Goal: Transaction & Acquisition: Purchase product/service

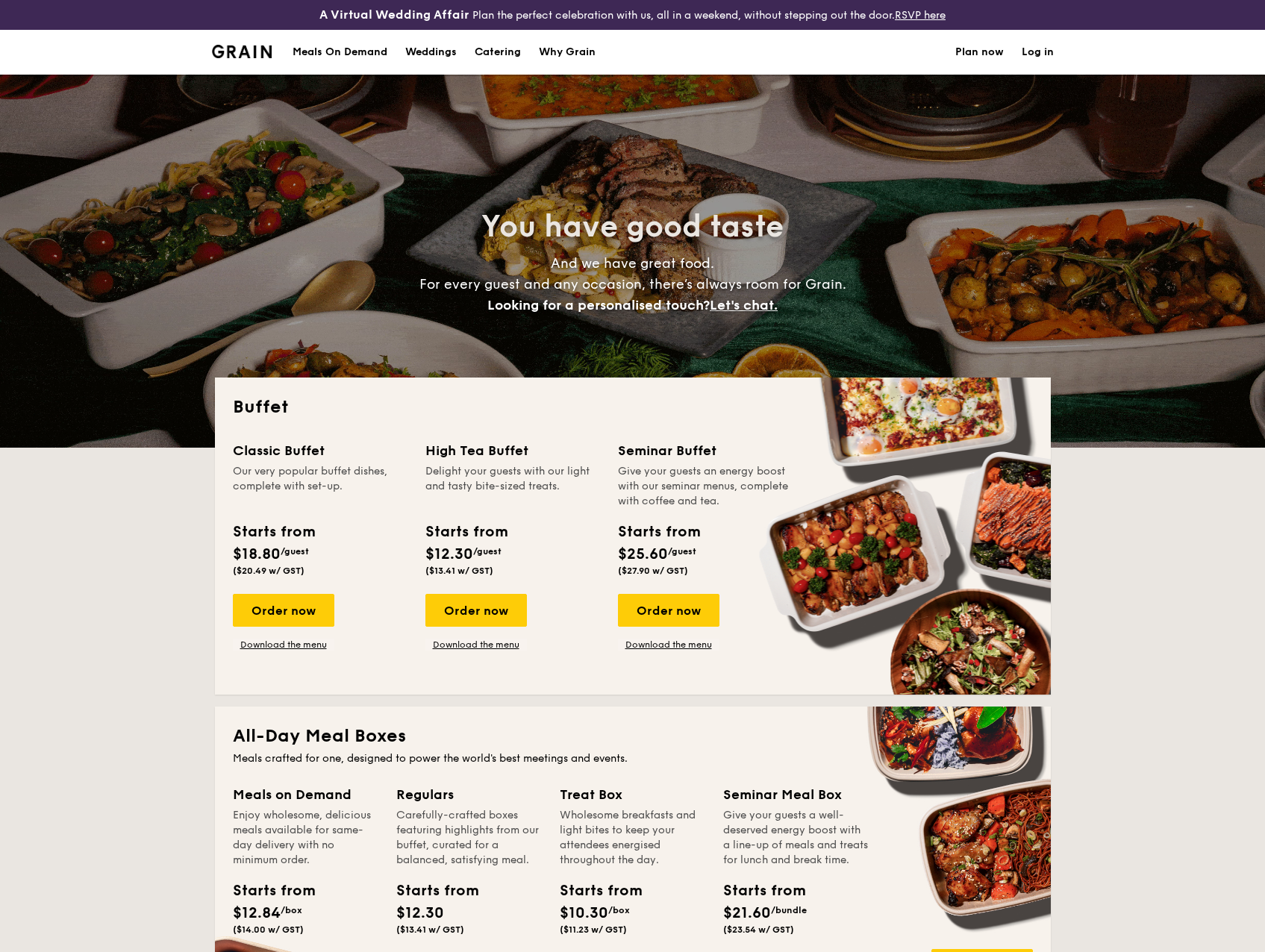
select select
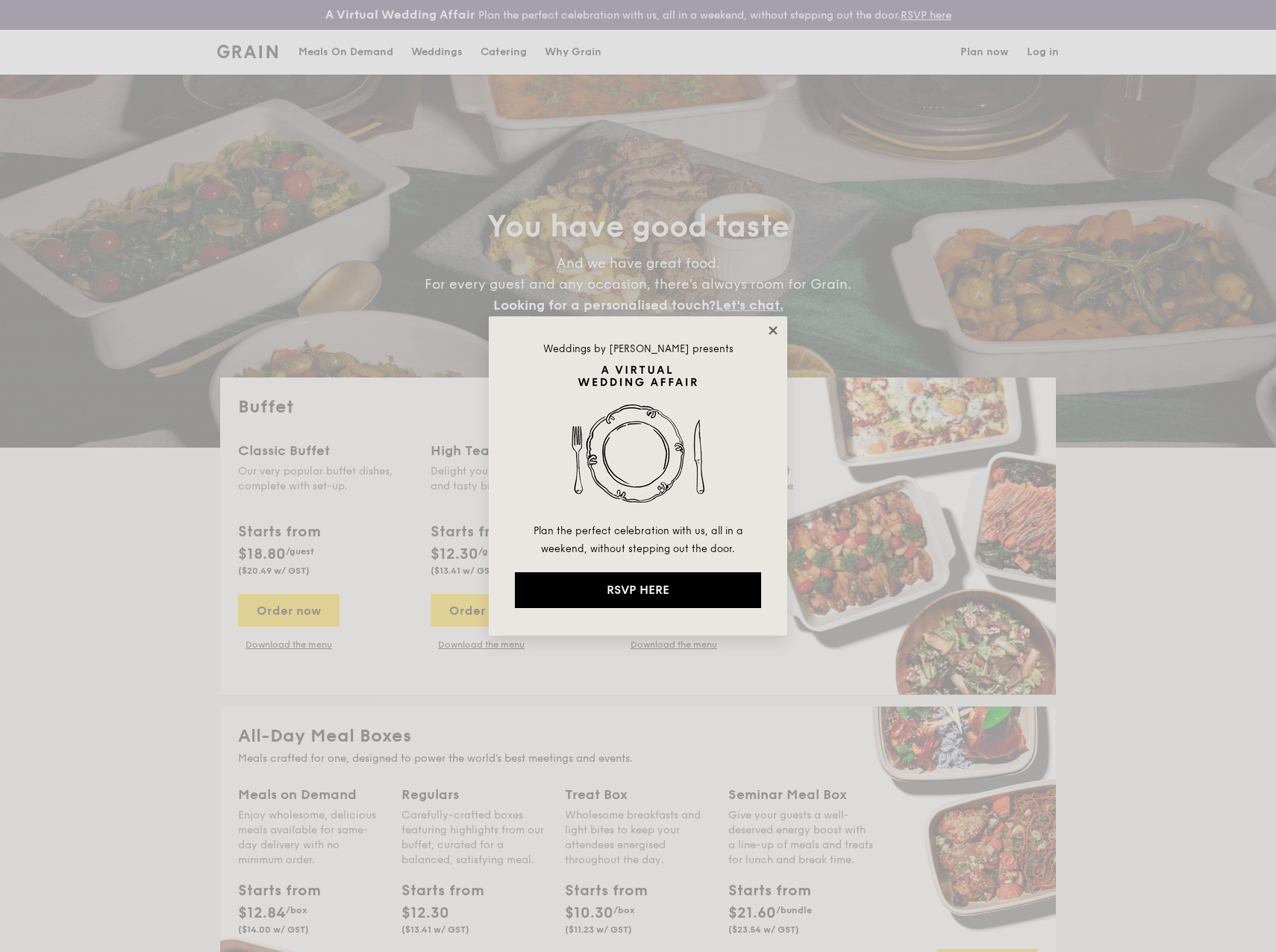
click at [779, 329] on icon at bounding box center [774, 331] width 14 height 14
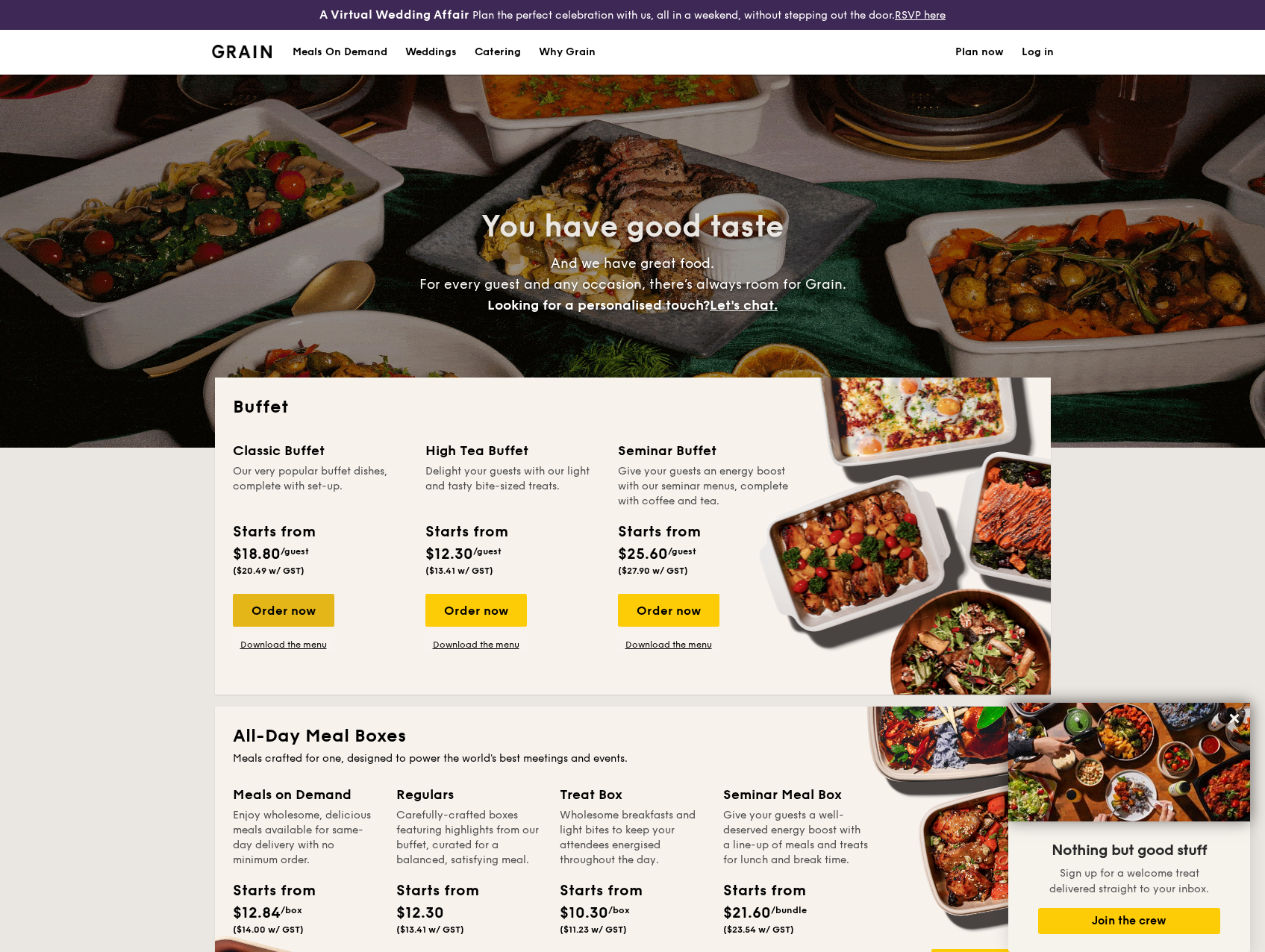
click at [279, 615] on div "Order now" at bounding box center [283, 610] width 101 height 33
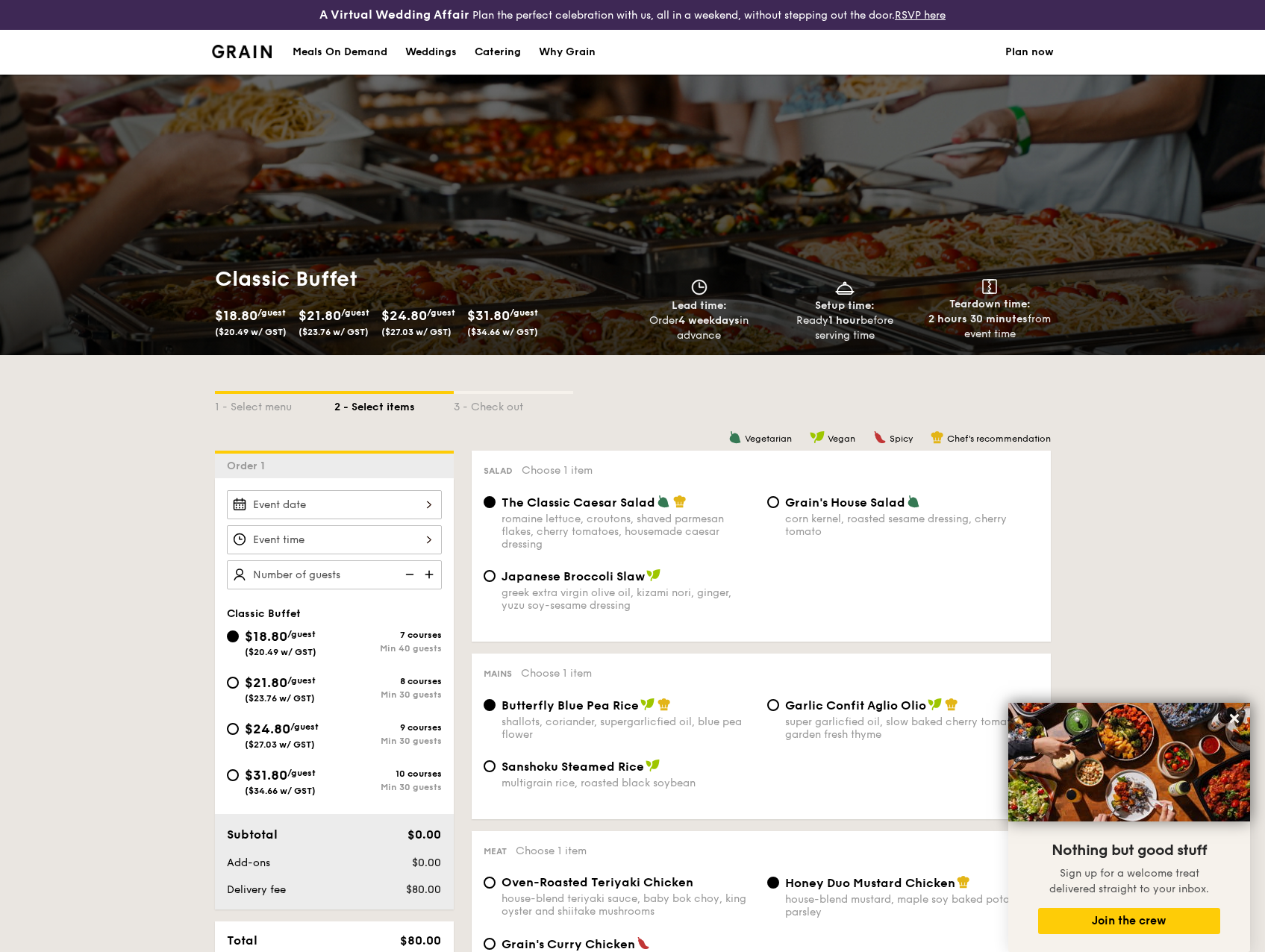
click at [253, 778] on span "$31.80" at bounding box center [265, 775] width 43 height 17
click at [239, 778] on input "$31.80 /guest ($34.66 w/ GST) 10 courses Min 30 guests" at bounding box center [233, 776] width 12 height 12
radio input "true"
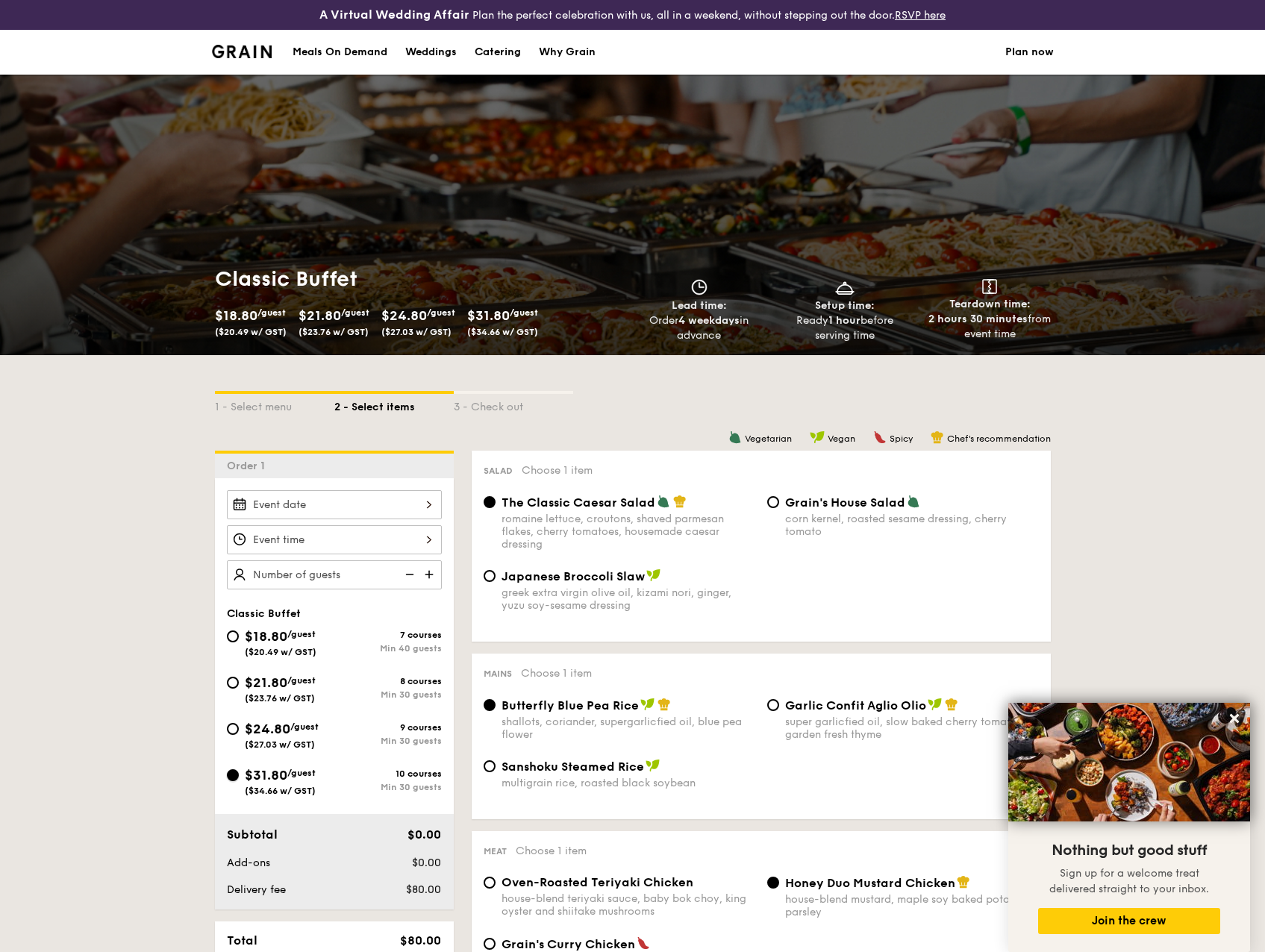
radio input "true"
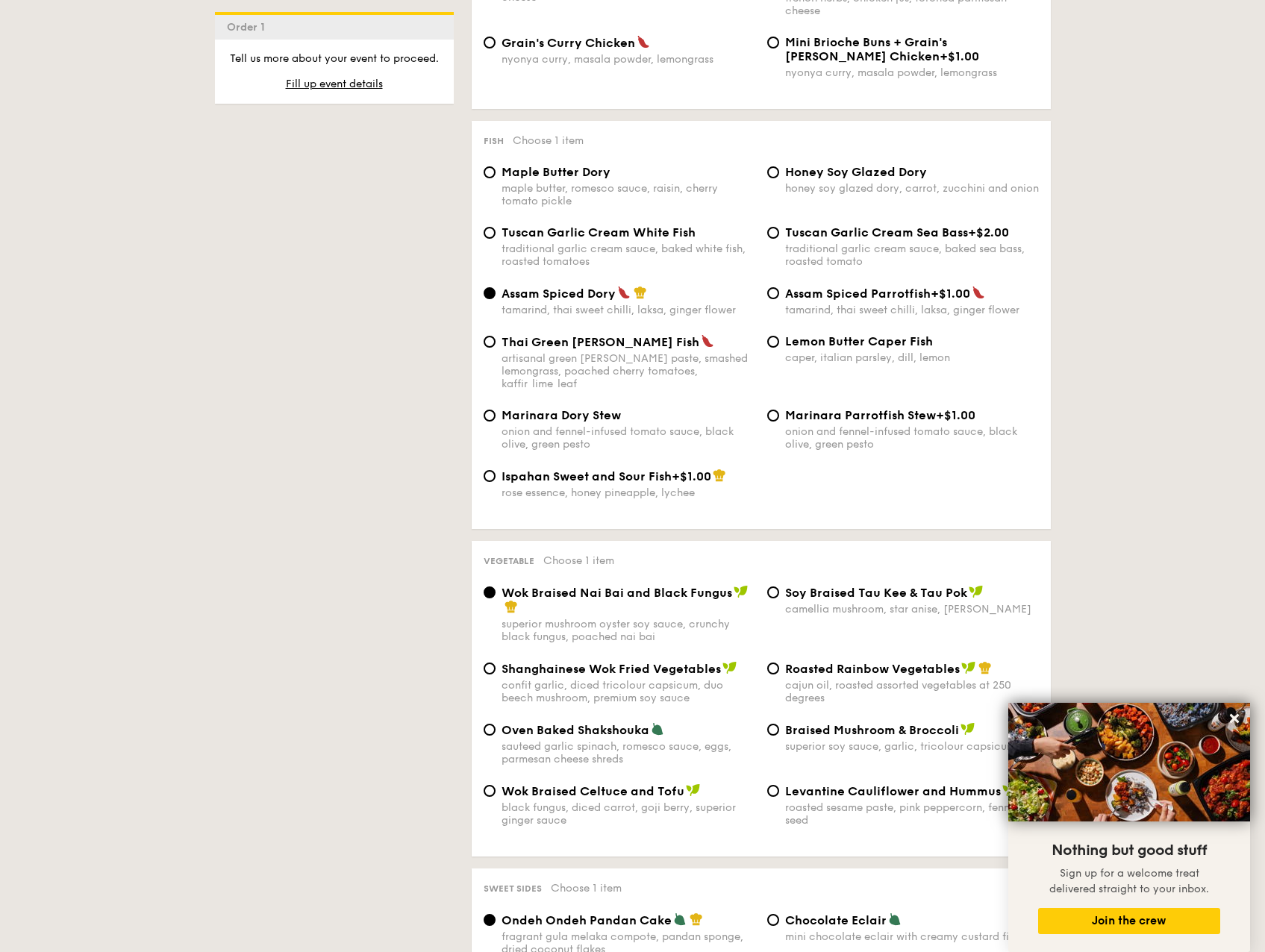
scroll to position [1493, 0]
